Goal: Book appointment/travel/reservation

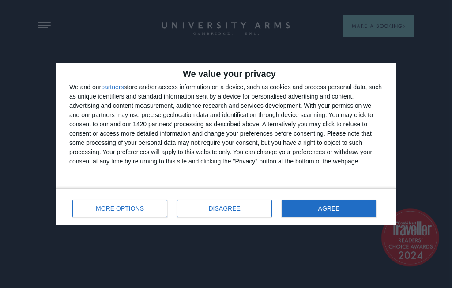
click at [258, 205] on button "DISAGREE" at bounding box center [224, 208] width 95 height 18
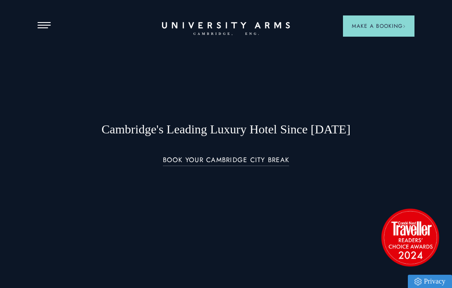
click at [40, 30] on header "Stay Suites Superior Rooms Classic Rooms Cosy Rooms Dine Restaurant Bar Afterno…" at bounding box center [226, 24] width 452 height 49
click at [42, 25] on span "Open Menu" at bounding box center [40, 25] width 7 height 1
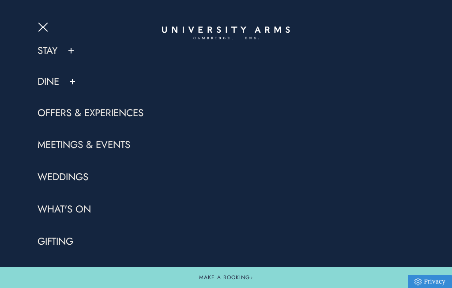
click at [114, 143] on link "Meetings & Events" at bounding box center [83, 144] width 93 height 13
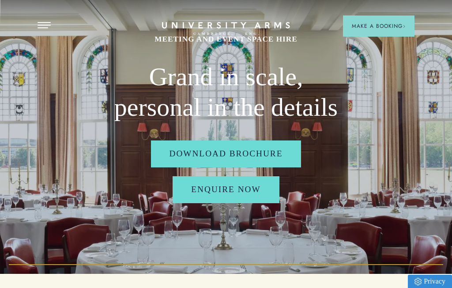
scroll to position [22, 0]
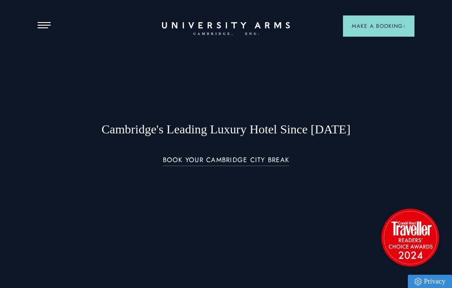
click at [36, 28] on header "Stay Suites Superior Rooms Classic Rooms Cosy Rooms Dine Restaurant Bar Afterno…" at bounding box center [226, 24] width 452 height 49
click at [43, 24] on button "Open Menu" at bounding box center [43, 25] width 13 height 7
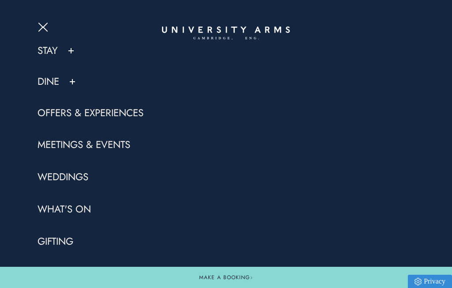
click at [88, 207] on link "What's On" at bounding box center [63, 208] width 53 height 13
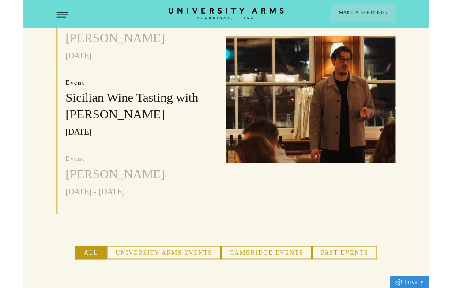
scroll to position [159, 0]
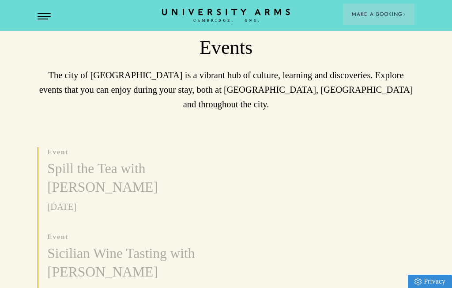
click at [316, 222] on img at bounding box center [320, 263] width 188 height 141
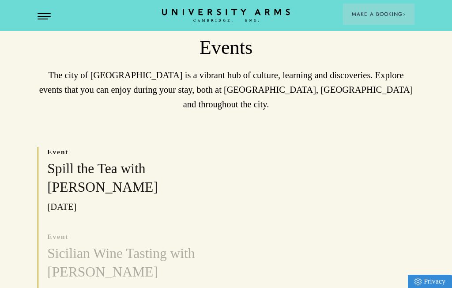
click at [141, 161] on h3 "Spill the Tea with Felicity Flappes" at bounding box center [127, 177] width 161 height 37
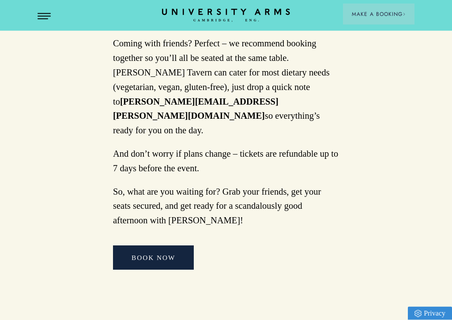
scroll to position [750, 0]
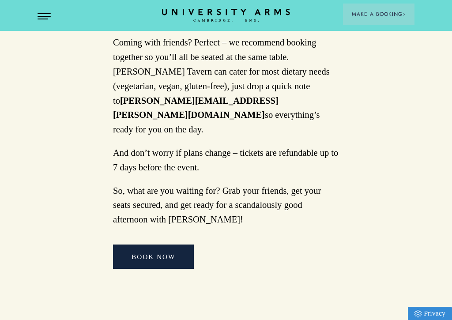
click at [174, 244] on link "BOOK NOW" at bounding box center [153, 256] width 81 height 24
